Goal: Obtain resource: Download file/media

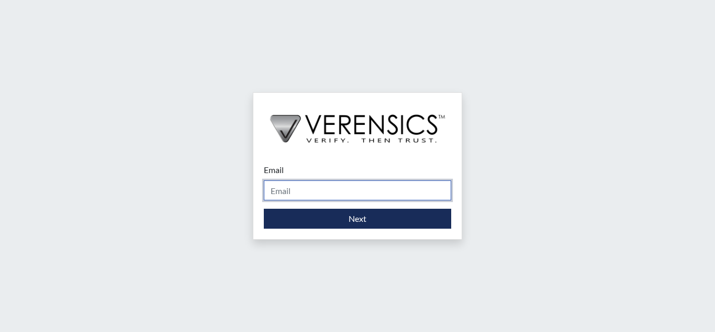
click at [312, 197] on input "Email" at bounding box center [357, 190] width 187 height 20
type input "[EMAIL_ADDRESS][PERSON_NAME][DOMAIN_NAME]"
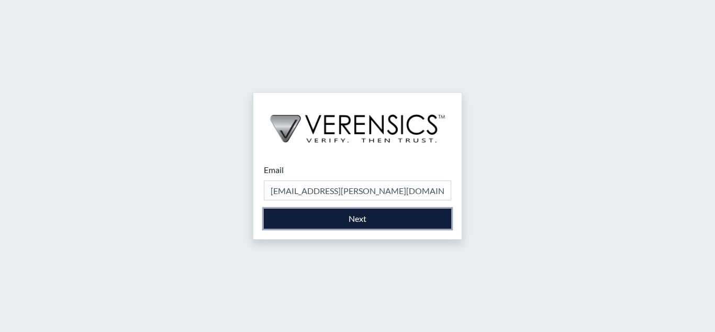
click at [300, 216] on button "Next" at bounding box center [357, 218] width 187 height 20
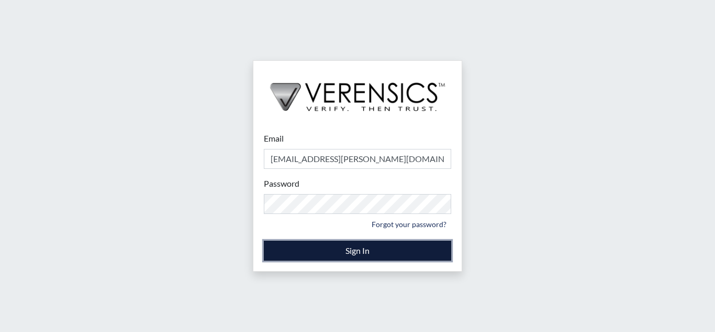
click at [342, 250] on button "Sign In" at bounding box center [357, 250] width 187 height 20
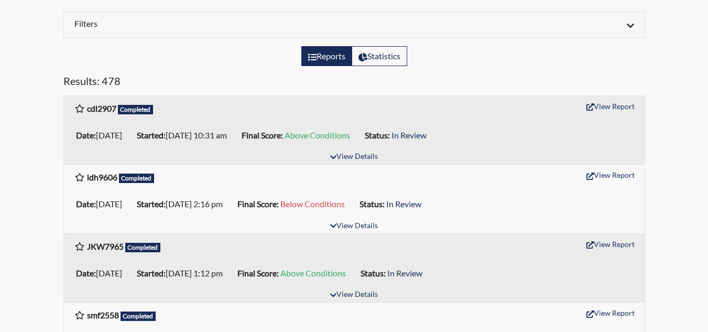
scroll to position [157, 0]
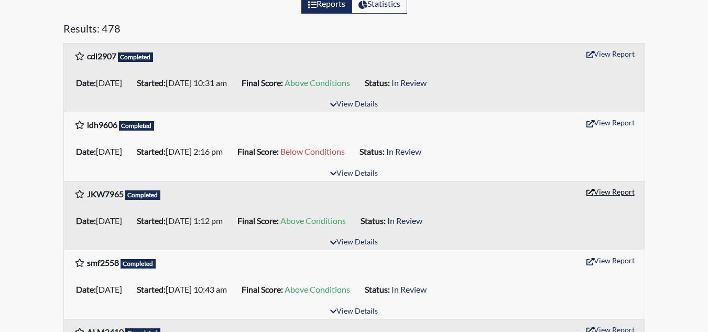
click at [610, 192] on button "View Report" at bounding box center [610, 191] width 58 height 16
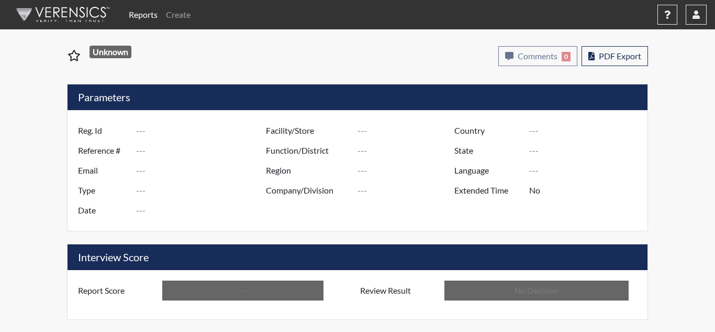
type input "JKW7965"
type input "51029"
type input "---"
type input "Corrections Pre-Employment"
type input "Aug 29, 2025"
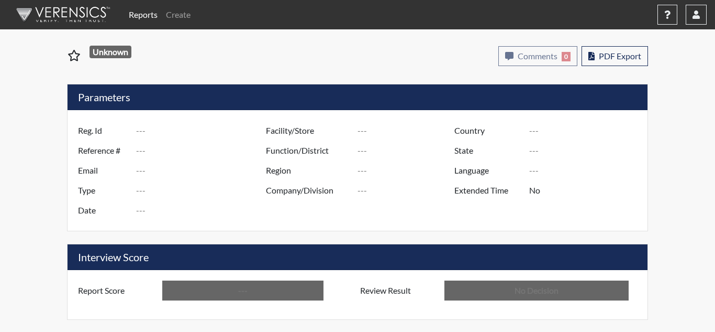
type input "Coastal SP"
type input "[GEOGRAPHIC_DATA]"
type input "[US_STATE]"
type input "English"
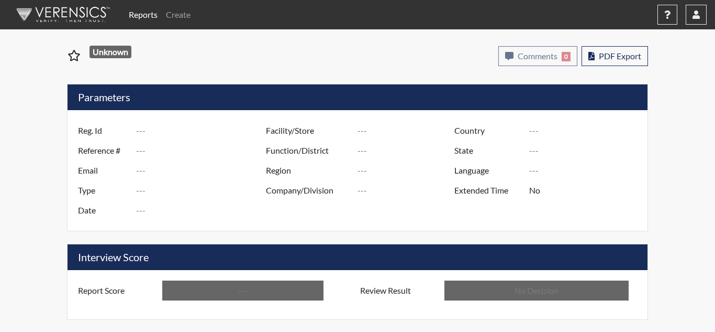
type input "Above Conditions"
type input "In Review"
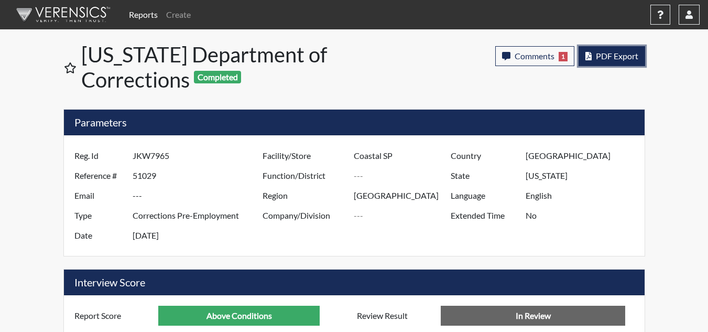
click at [617, 52] on span "PDF Export" at bounding box center [616, 56] width 42 height 10
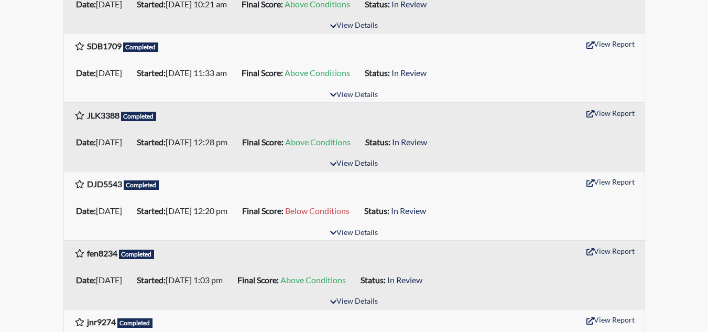
scroll to position [576, 0]
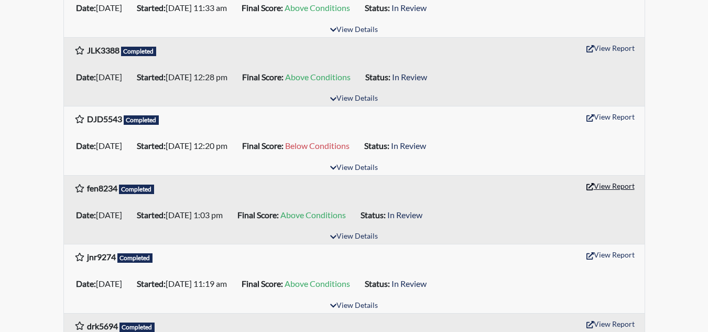
click at [596, 183] on button "View Report" at bounding box center [610, 186] width 58 height 16
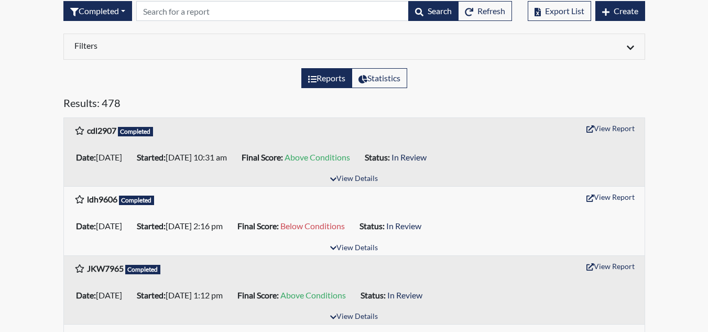
scroll to position [0, 0]
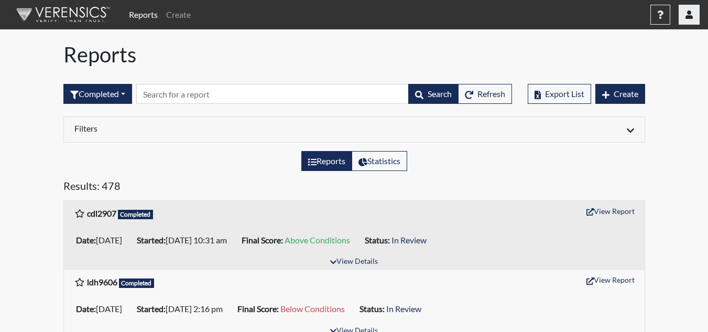
click at [694, 19] on button "button" at bounding box center [688, 15] width 21 height 20
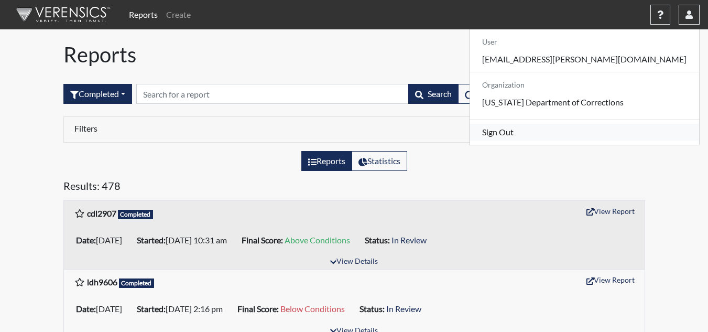
click at [624, 140] on link "Sign Out" at bounding box center [583, 132] width 229 height 17
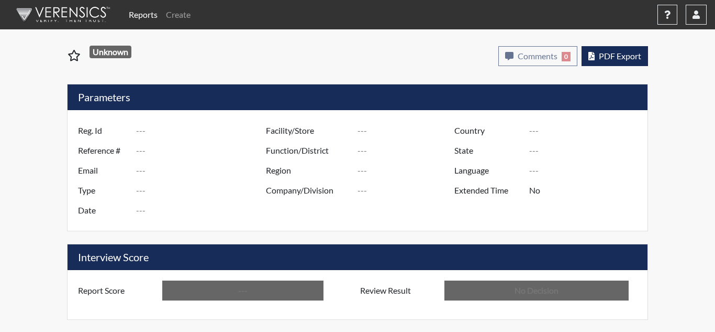
type input "fen8234"
type input "50875"
type input "---"
type input "Corrections Pre-Employment"
type input "[DATE]"
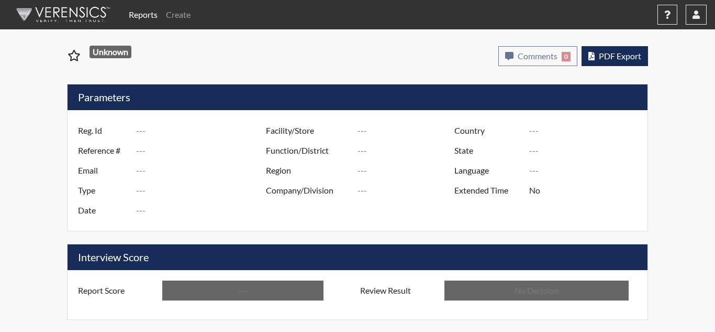
type input "Coastal SP"
type input "[GEOGRAPHIC_DATA]"
type input "[US_STATE]"
type input "English"
type input "Above Conditions"
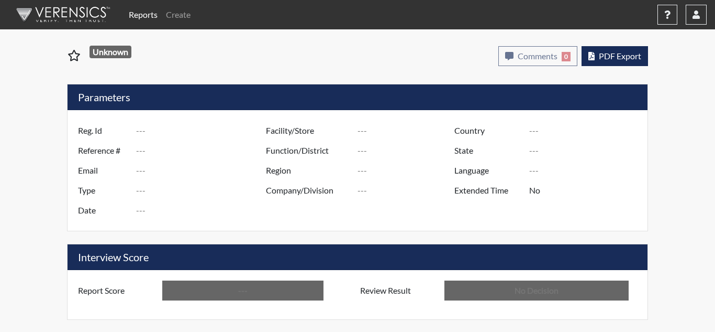
type input "In Review"
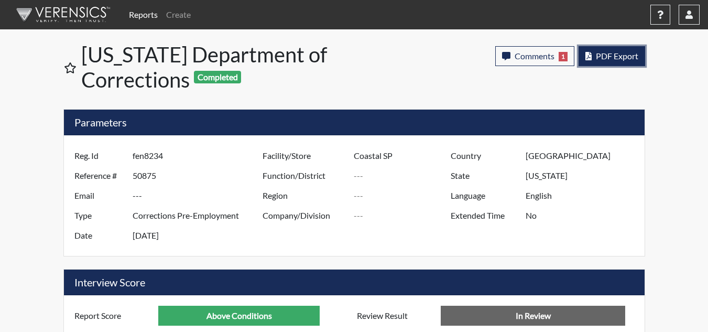
click at [625, 57] on span "PDF Export" at bounding box center [616, 56] width 42 height 10
